Goal: Task Accomplishment & Management: Manage account settings

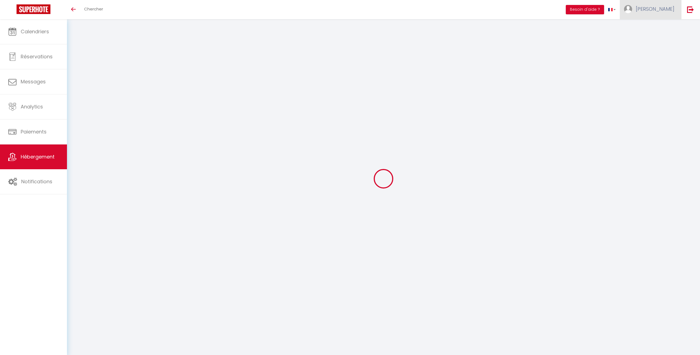
click at [662, 8] on span "[PERSON_NAME]" at bounding box center [654, 9] width 39 height 7
click at [648, 39] on link "Équipe" at bounding box center [659, 37] width 41 height 9
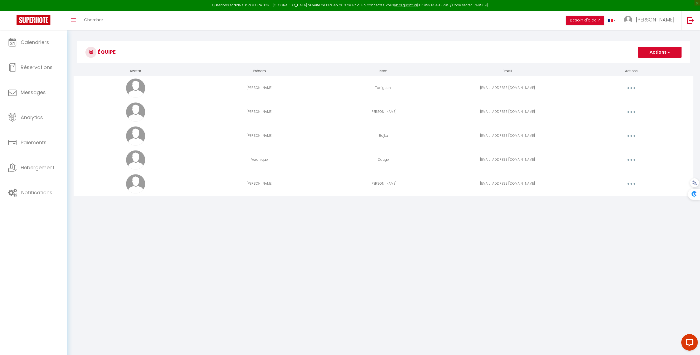
click at [629, 159] on button "button" at bounding box center [630, 160] width 15 height 9
click at [623, 172] on link "Editer" at bounding box center [616, 172] width 41 height 9
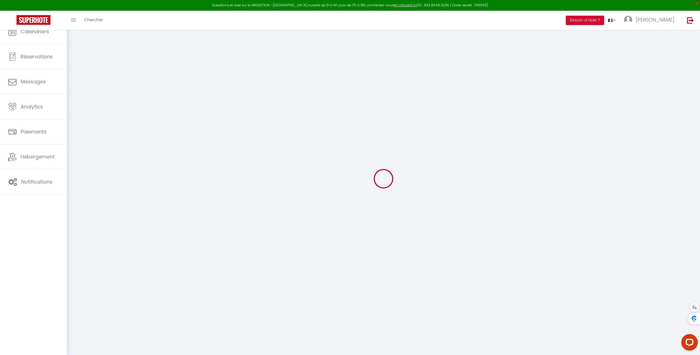
type input "Véronique"
type input "Dauge"
type input "[EMAIL_ADDRESS][DOMAIN_NAME]"
type textarea "[URL][DOMAIN_NAME]"
checkbox input "true"
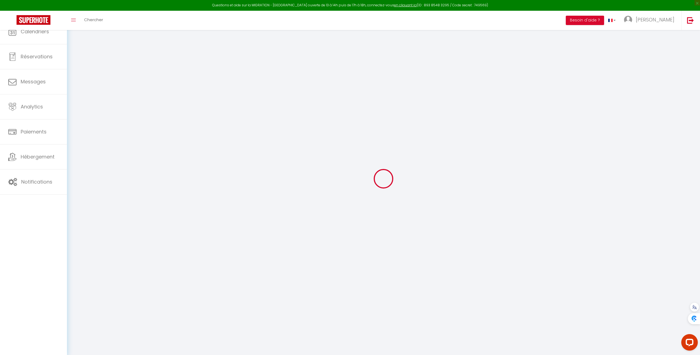
checkbox input "false"
checkbox input "true"
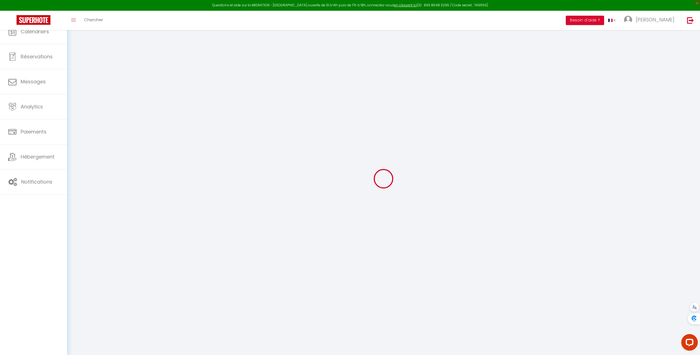
checkbox input "true"
checkbox input "false"
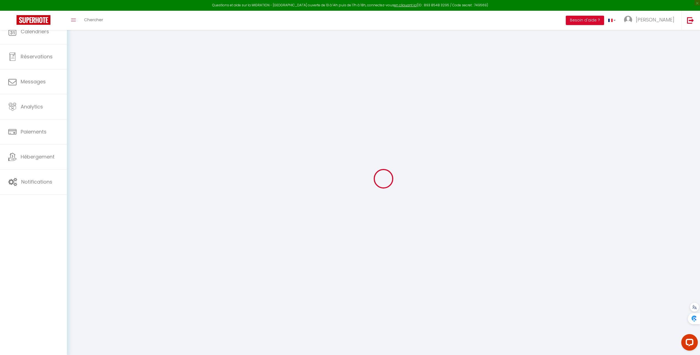
checkbox input "false"
checkbox input "true"
checkbox input "false"
select select
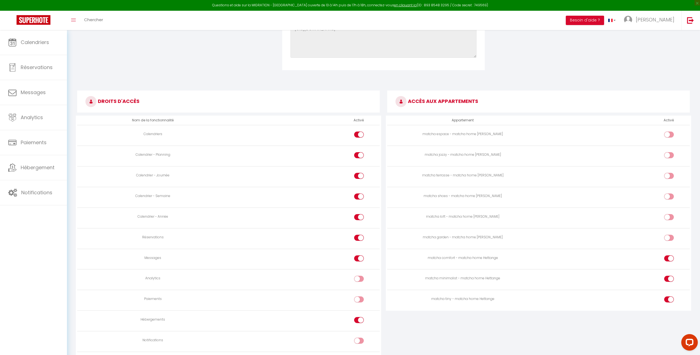
scroll to position [266, 0]
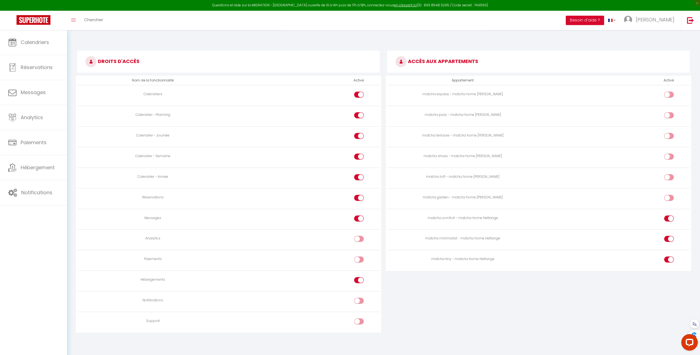
click at [359, 219] on input "checkbox" at bounding box center [364, 220] width 10 height 8
checkbox input "false"
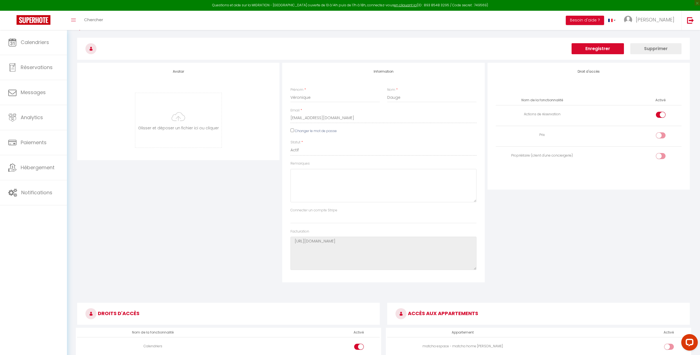
scroll to position [0, 0]
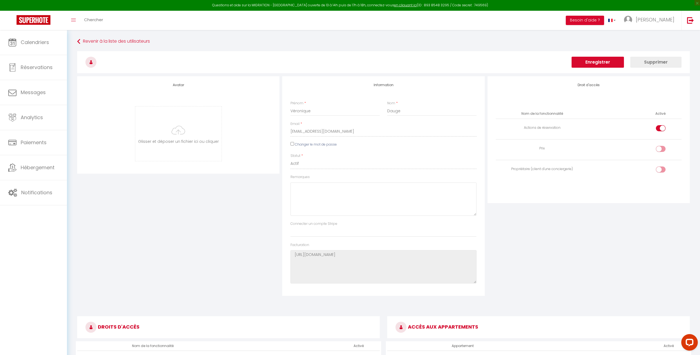
click at [611, 60] on button "Enregistrer" at bounding box center [597, 62] width 52 height 11
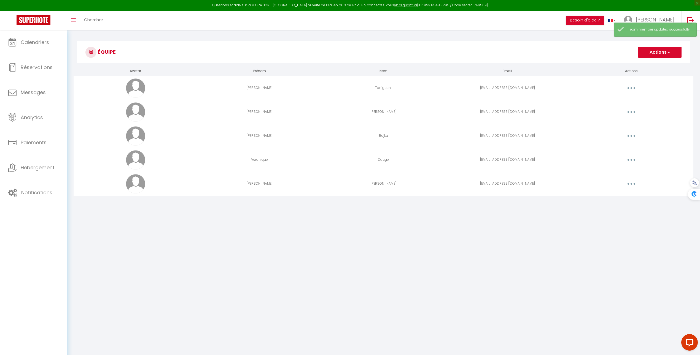
click at [628, 185] on button "button" at bounding box center [630, 184] width 15 height 9
click at [620, 196] on link "Editer" at bounding box center [616, 196] width 41 height 9
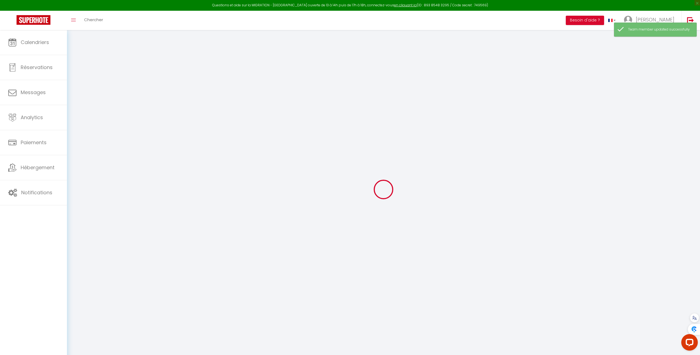
type input "[PERSON_NAME]"
type input "[EMAIL_ADDRESS][DOMAIN_NAME]"
type textarea "[URL][DOMAIN_NAME]"
checkbox input "true"
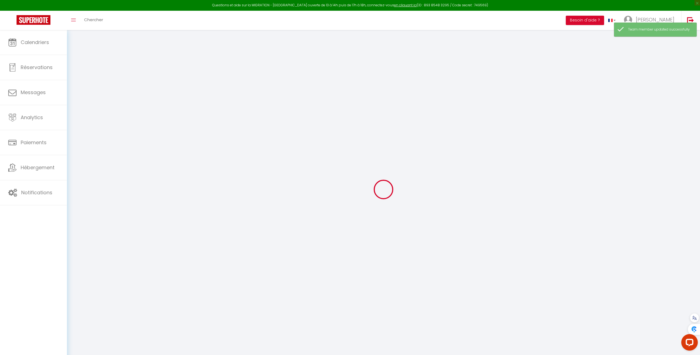
checkbox input "false"
checkbox input "true"
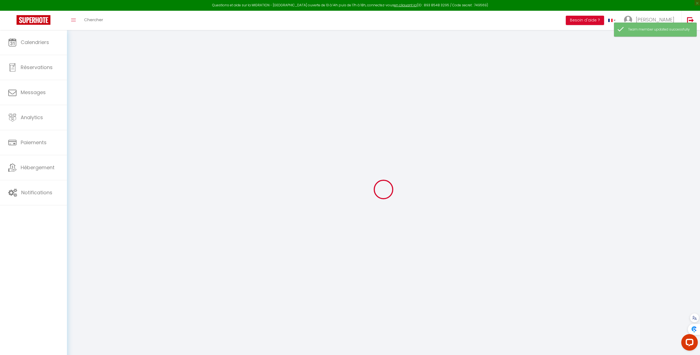
checkbox input "true"
checkbox input "false"
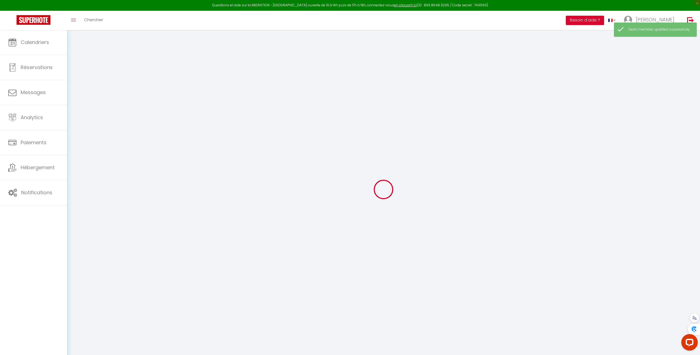
checkbox input "false"
checkbox input "true"
checkbox input "false"
select select
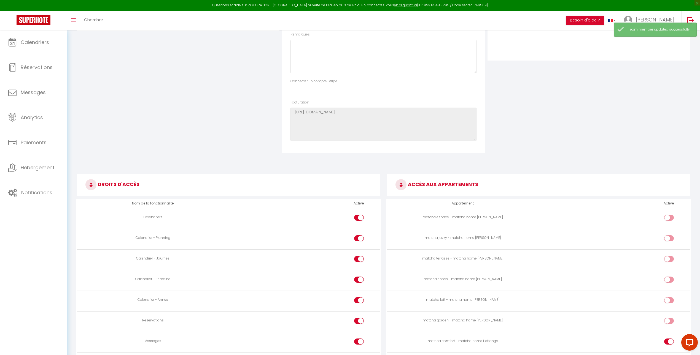
scroll to position [266, 0]
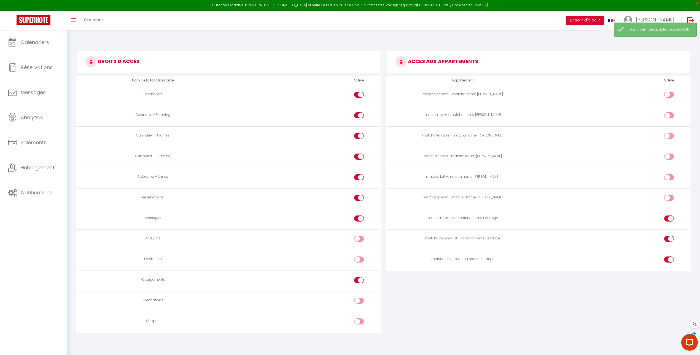
click at [358, 219] on div at bounding box center [359, 219] width 10 height 6
click at [359, 219] on input "checkbox" at bounding box center [364, 220] width 10 height 8
checkbox input "false"
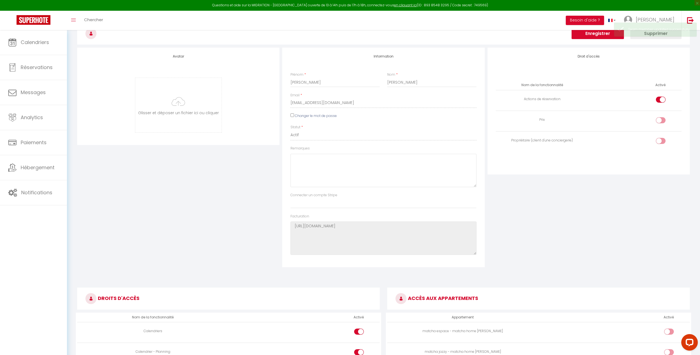
scroll to position [0, 0]
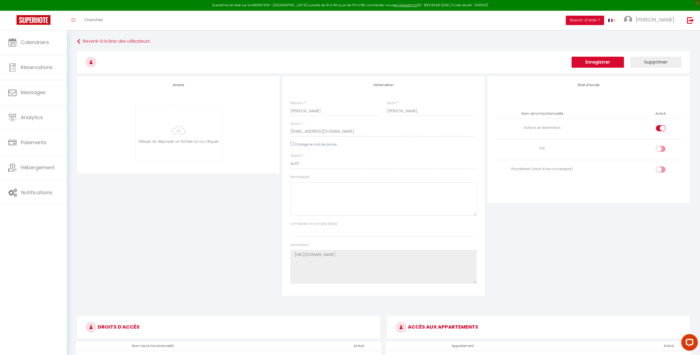
click at [610, 60] on button "Enregistrer" at bounding box center [597, 62] width 52 height 11
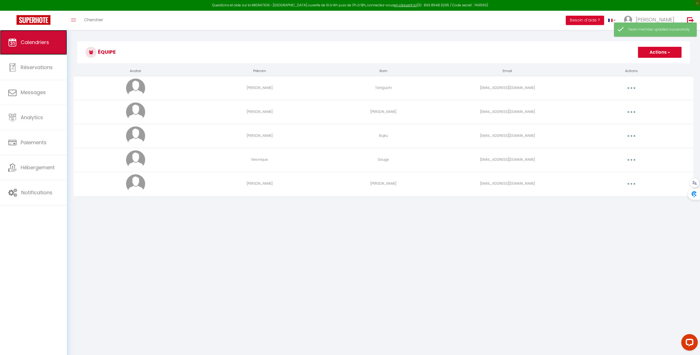
click at [46, 47] on link "Calendriers" at bounding box center [33, 42] width 67 height 25
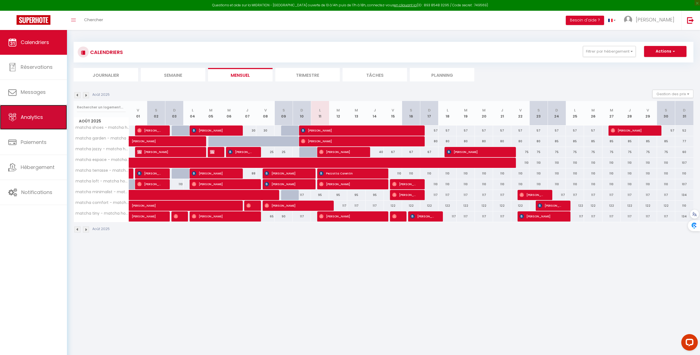
click at [53, 124] on link "Analytics" at bounding box center [33, 117] width 67 height 25
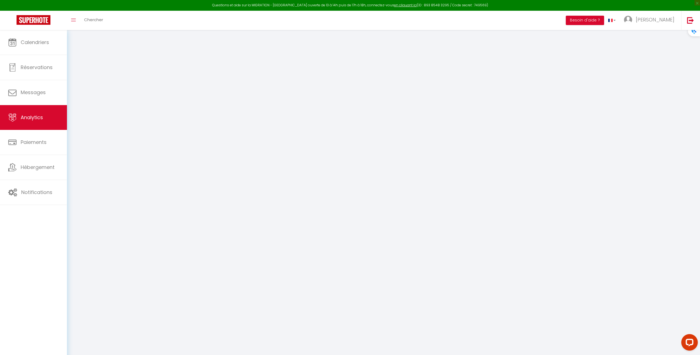
select select "2025"
select select "8"
